Goal: Task Accomplishment & Management: Use online tool/utility

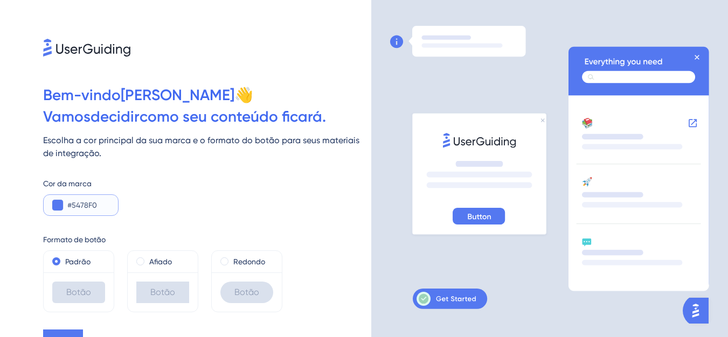
click at [60, 206] on button at bounding box center [57, 205] width 11 height 11
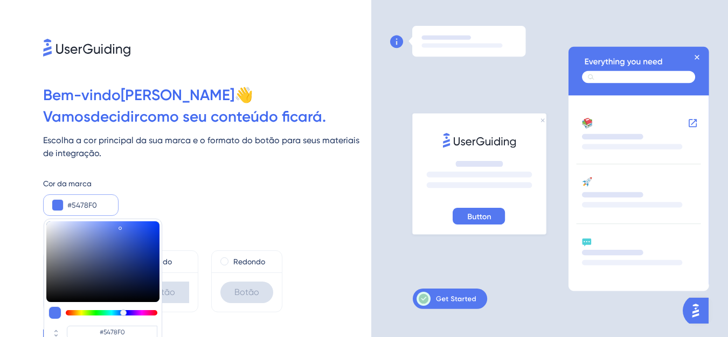
type input "#54f061"
type input "#54F061"
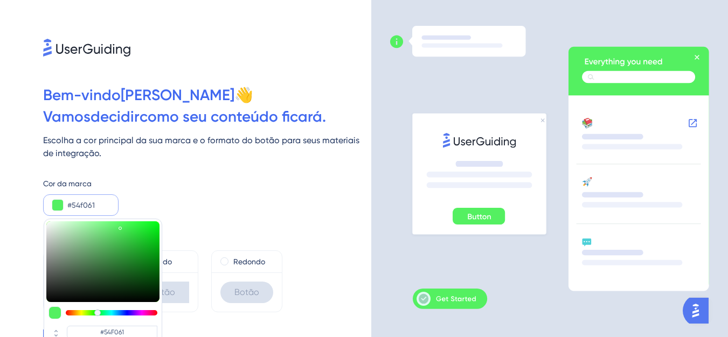
click at [98, 313] on div at bounding box center [112, 312] width 92 height 5
type input "#9ff054"
type input "#9FF054"
click at [89, 311] on div at bounding box center [112, 312] width 92 height 5
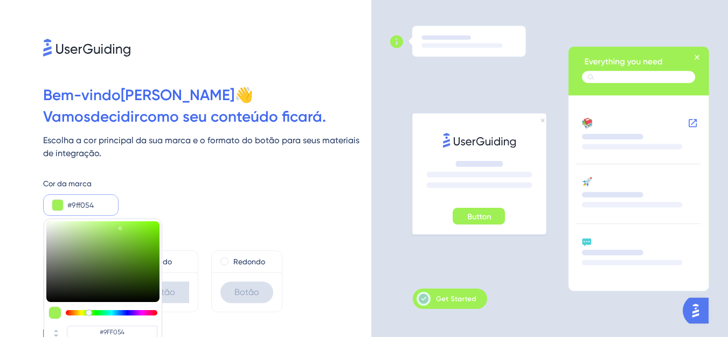
type input "#54f08d"
type input "#54F08D"
click at [102, 313] on div at bounding box center [112, 312] width 92 height 5
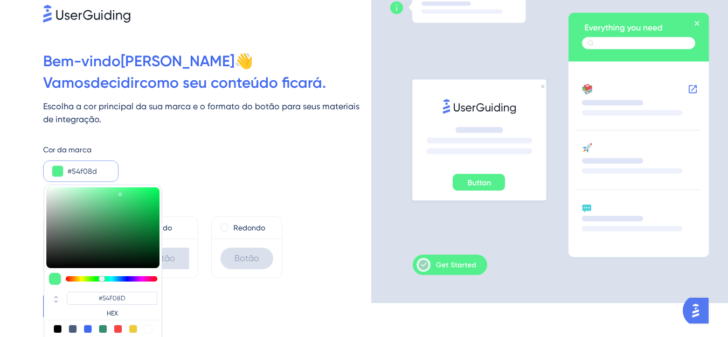
scroll to position [52, 0]
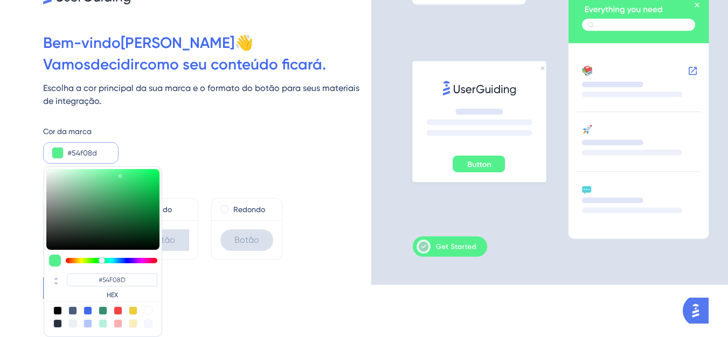
click at [0, 0] on button at bounding box center [0, 0] width 0 height 0
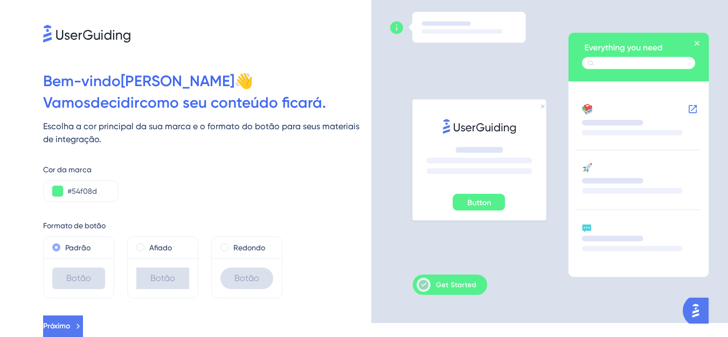
click at [86, 248] on font "Padrão" at bounding box center [77, 248] width 25 height 9
click at [164, 248] on font "Afiado" at bounding box center [160, 248] width 23 height 9
click at [83, 327] on button "Próximo" at bounding box center [63, 327] width 40 height 22
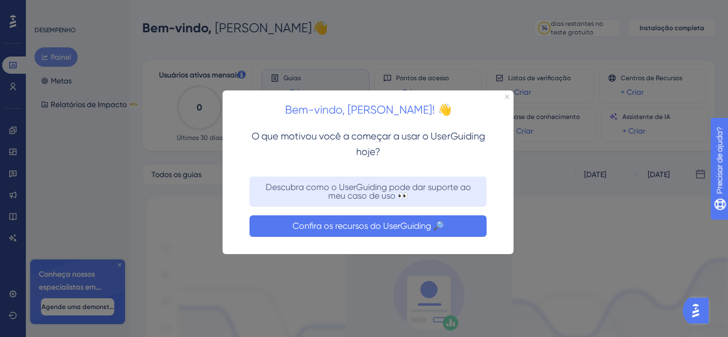
click at [382, 228] on font "Confira os recursos do UserGuiding 🔎" at bounding box center [368, 226] width 151 height 10
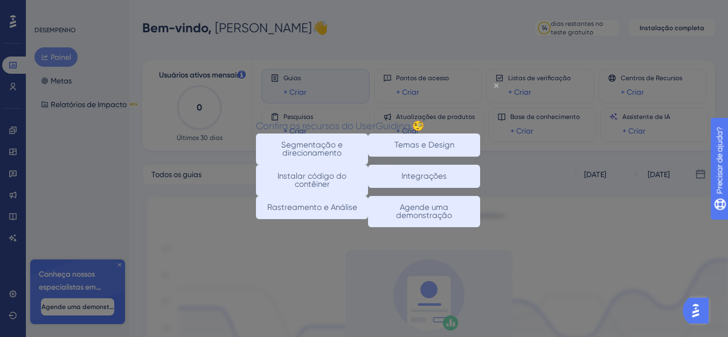
click at [498, 86] on icon "Fechar visualização" at bounding box center [496, 85] width 4 height 4
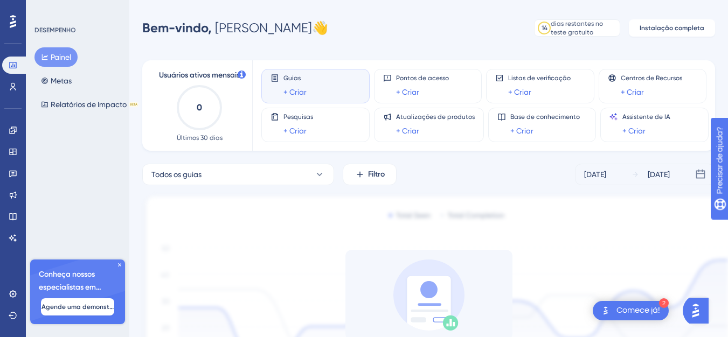
click at [310, 94] on div "Guias + Criar" at bounding box center [315, 86] width 90 height 25
click at [405, 93] on font "+ Criar" at bounding box center [407, 92] width 23 height 9
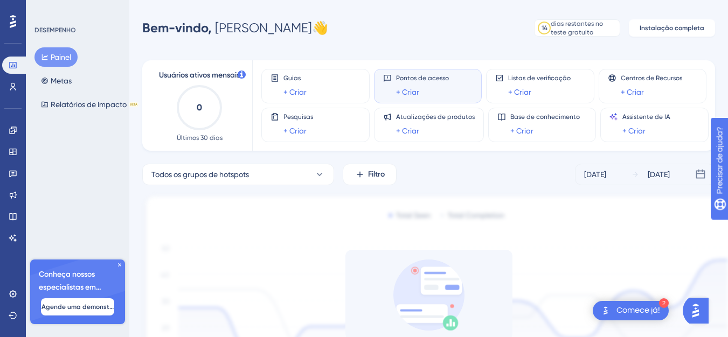
click at [628, 311] on font "Comece já!" at bounding box center [638, 310] width 44 height 9
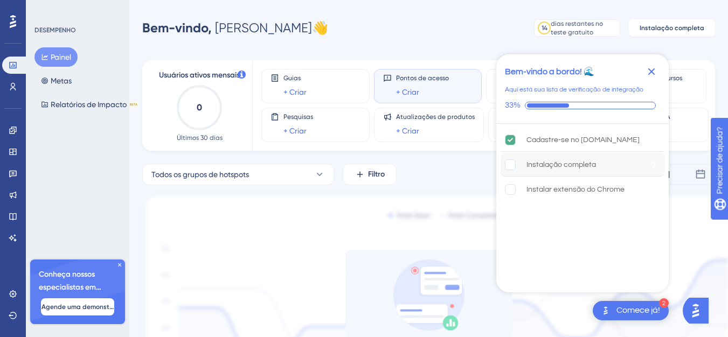
click at [510, 166] on rect "A instalação completa está incompleta." at bounding box center [510, 164] width 10 height 10
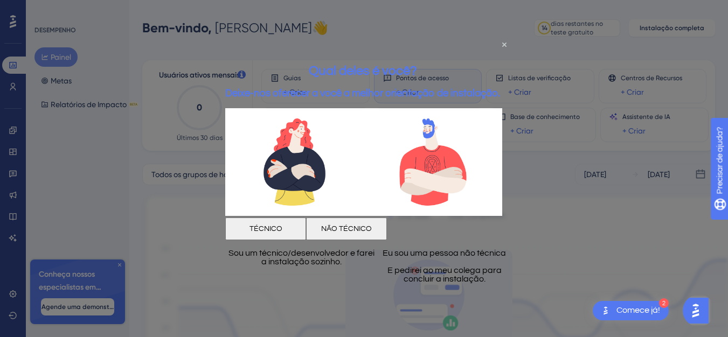
click at [372, 225] on font "NÃO TÉCNICO" at bounding box center [346, 229] width 51 height 8
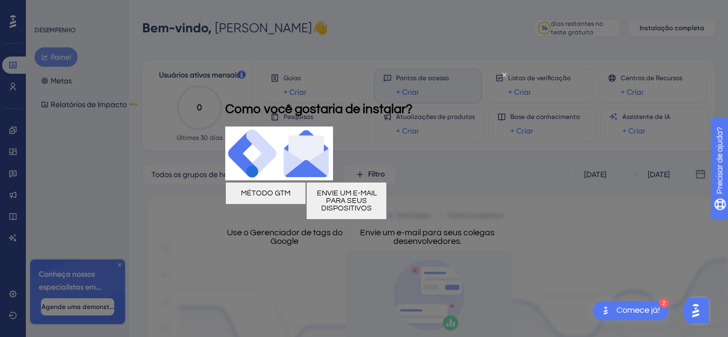
click at [377, 201] on font "ENVIE UM E-MAIL PARA SEUS DISPOSITIVOS" at bounding box center [347, 200] width 60 height 23
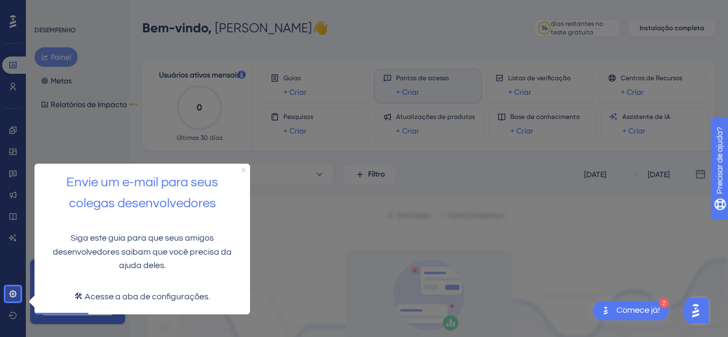
click at [245, 169] on icon "Fechar visualização" at bounding box center [243, 170] width 4 height 4
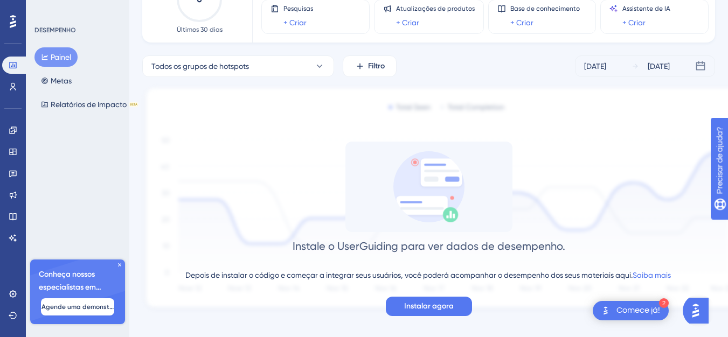
scroll to position [118, 0]
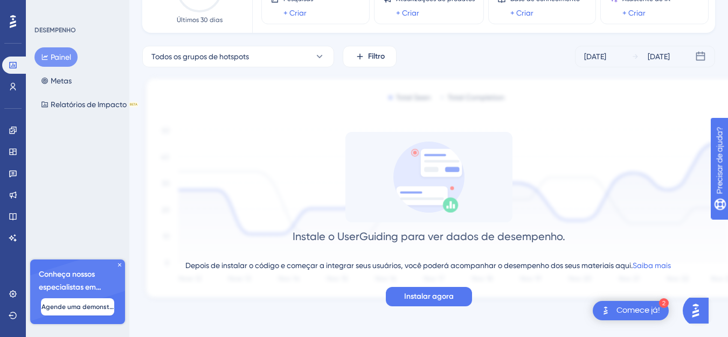
click at [634, 309] on font "Comece já!" at bounding box center [638, 310] width 44 height 9
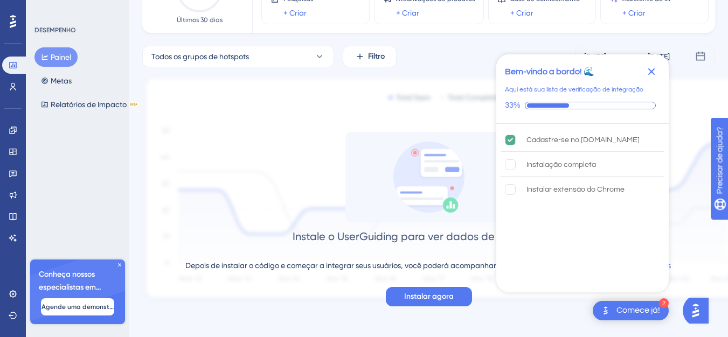
click at [653, 72] on icon "Fechar lista de verificação" at bounding box center [651, 71] width 7 height 7
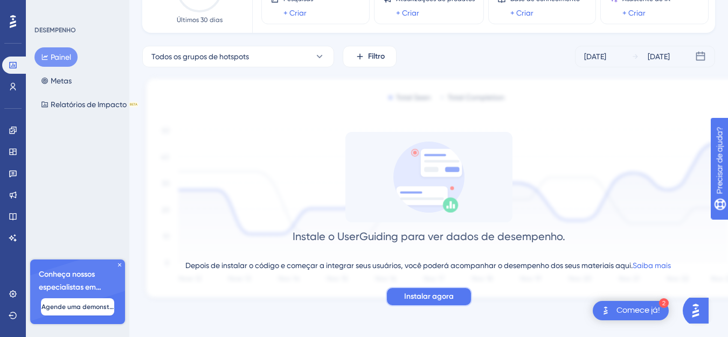
click at [421, 299] on font "Instalar agora" at bounding box center [429, 296] width 50 height 9
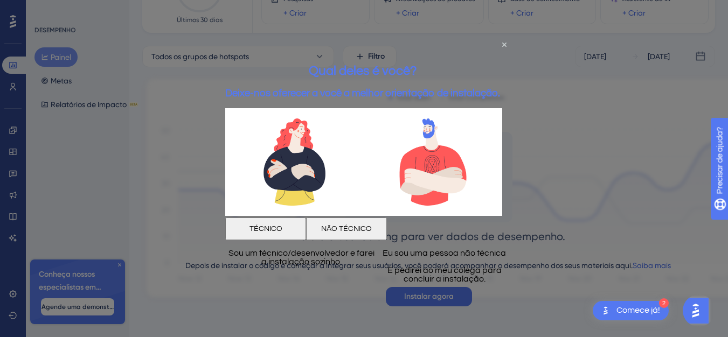
scroll to position [0, 0]
click at [372, 227] on font "NÃO TÉCNICO" at bounding box center [346, 229] width 51 height 8
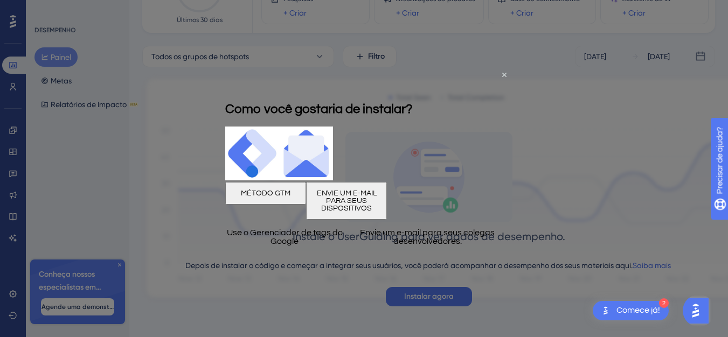
click at [290, 192] on font "MÉTODO GTM" at bounding box center [266, 193] width 50 height 8
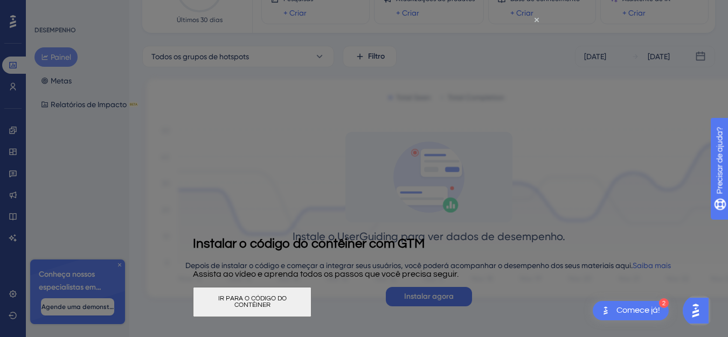
click at [287, 306] on font "IR PARA O CÓDIGO DO CONTÊINER" at bounding box center [252, 301] width 68 height 13
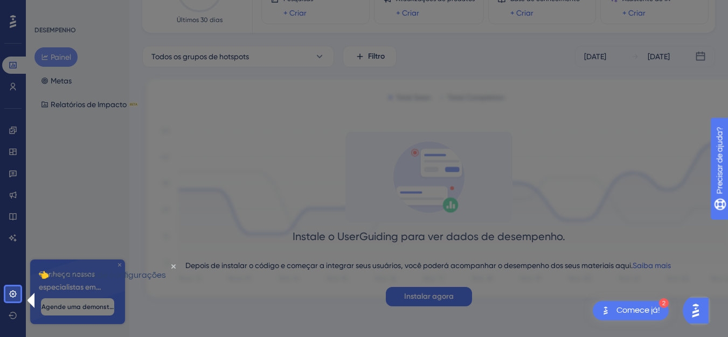
click at [19, 135] on div at bounding box center [12, 84] width 15 height 405
click at [15, 152] on div at bounding box center [12, 84] width 15 height 405
click at [171, 268] on icon "Fechar visualização" at bounding box center [173, 266] width 4 height 4
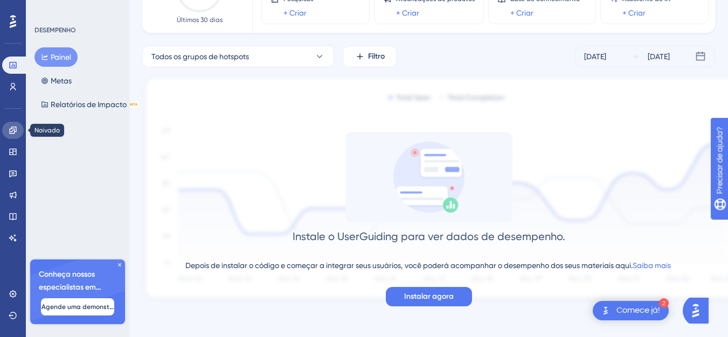
click at [16, 132] on icon at bounding box center [12, 130] width 7 height 7
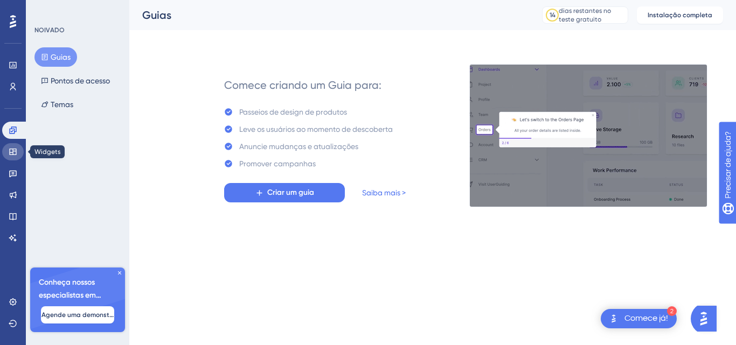
click at [14, 152] on icon at bounding box center [13, 152] width 9 height 9
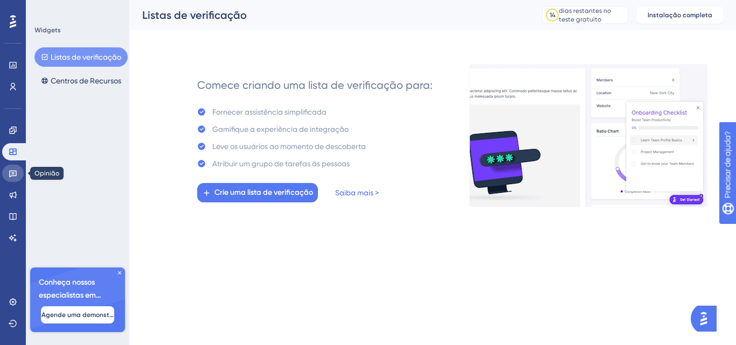
click at [13, 173] on icon at bounding box center [13, 174] width 8 height 7
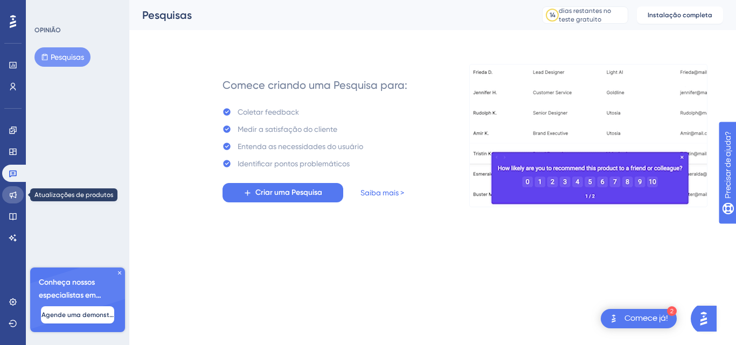
click at [11, 195] on icon at bounding box center [13, 195] width 9 height 9
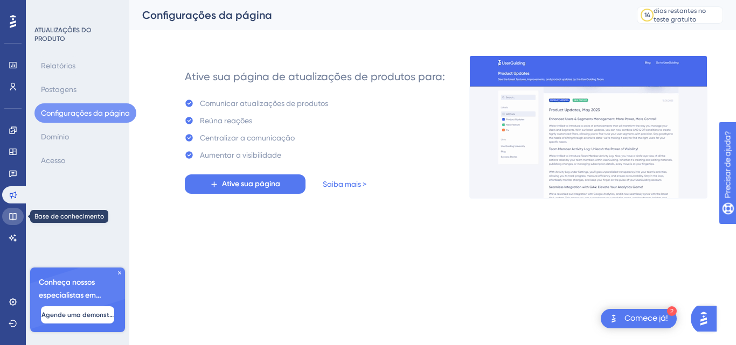
click at [13, 217] on icon at bounding box center [13, 216] width 9 height 9
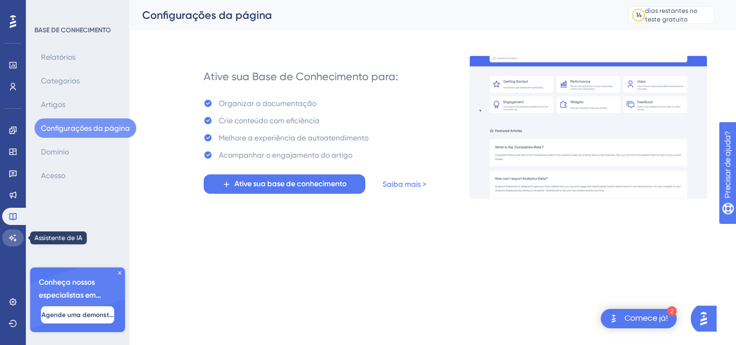
click at [13, 239] on icon at bounding box center [13, 237] width 8 height 7
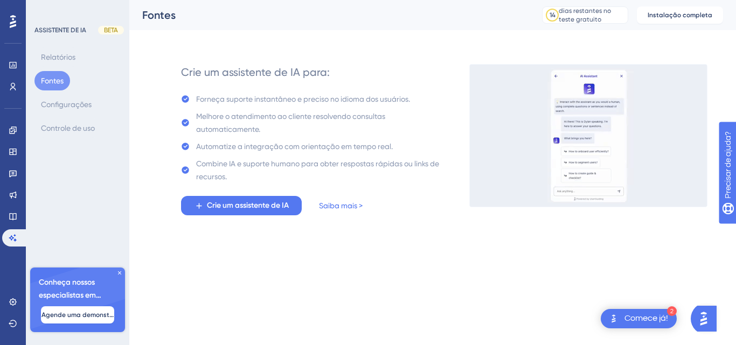
click at [13, 23] on icon at bounding box center [13, 21] width 6 height 13
click at [53, 83] on font "Fontes" at bounding box center [52, 81] width 23 height 9
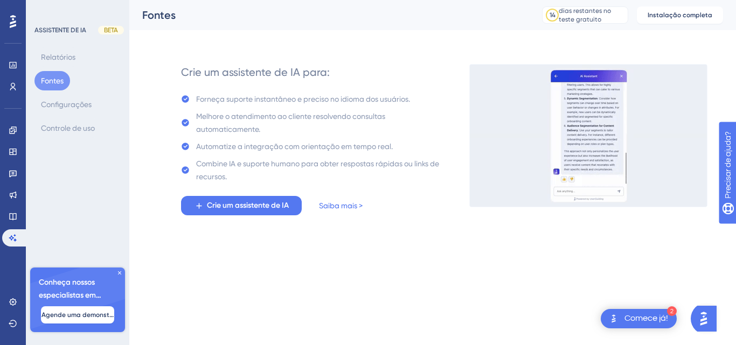
click at [13, 20] on icon at bounding box center [13, 21] width 6 height 13
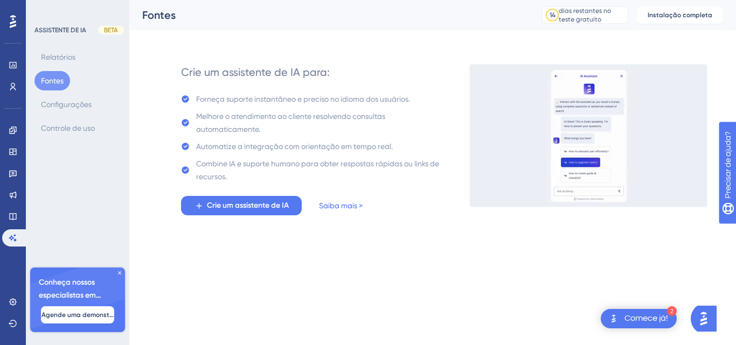
click at [12, 17] on icon at bounding box center [13, 21] width 6 height 13
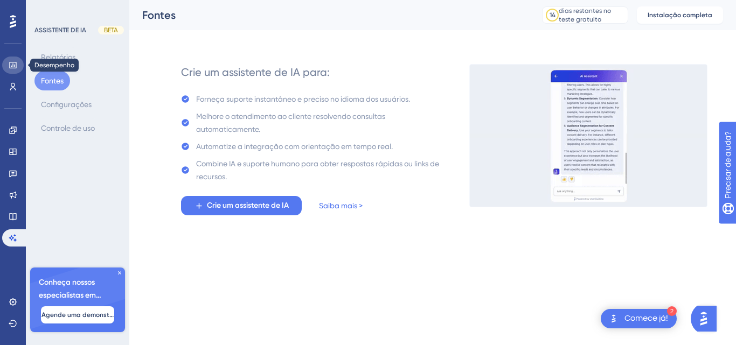
click at [11, 64] on icon at bounding box center [13, 65] width 9 height 9
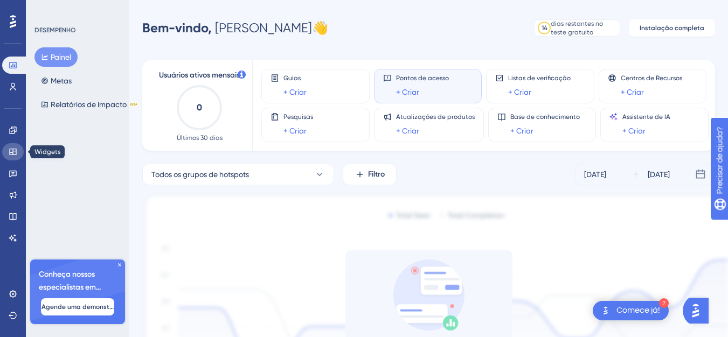
click at [11, 152] on icon at bounding box center [13, 152] width 9 height 9
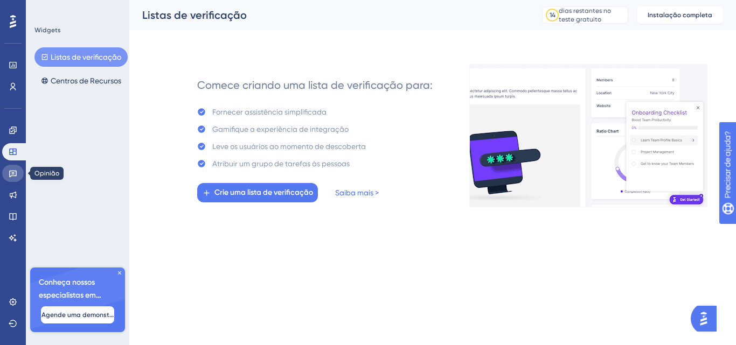
click at [14, 174] on icon at bounding box center [13, 174] width 8 height 7
